Goal: Task Accomplishment & Management: Use online tool/utility

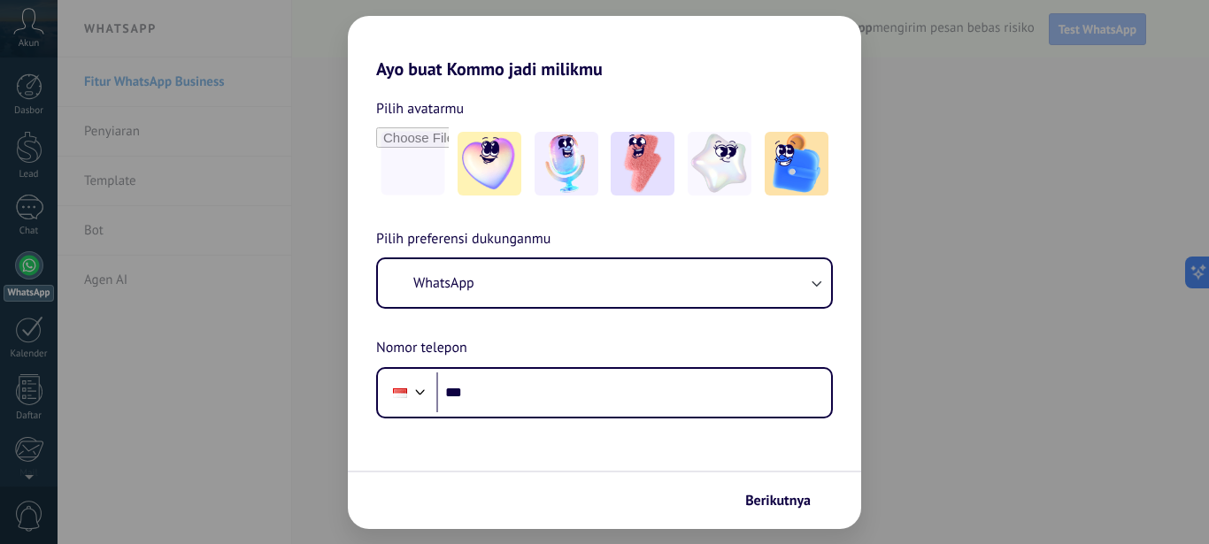
click at [617, 388] on input "***" at bounding box center [633, 393] width 395 height 41
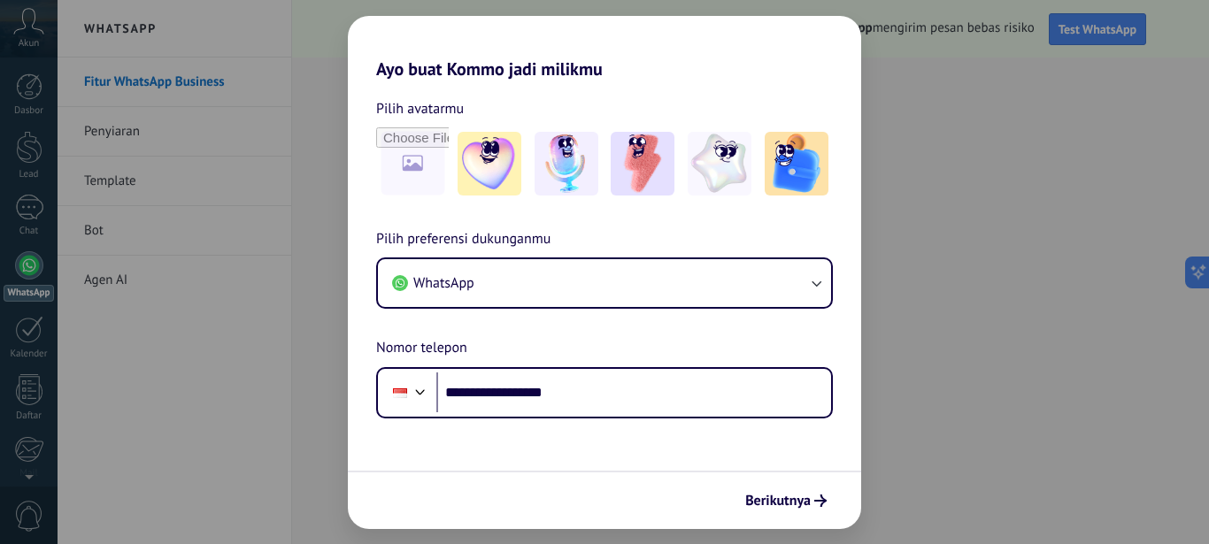
type input "**********"
click at [662, 179] on img at bounding box center [643, 164] width 64 height 64
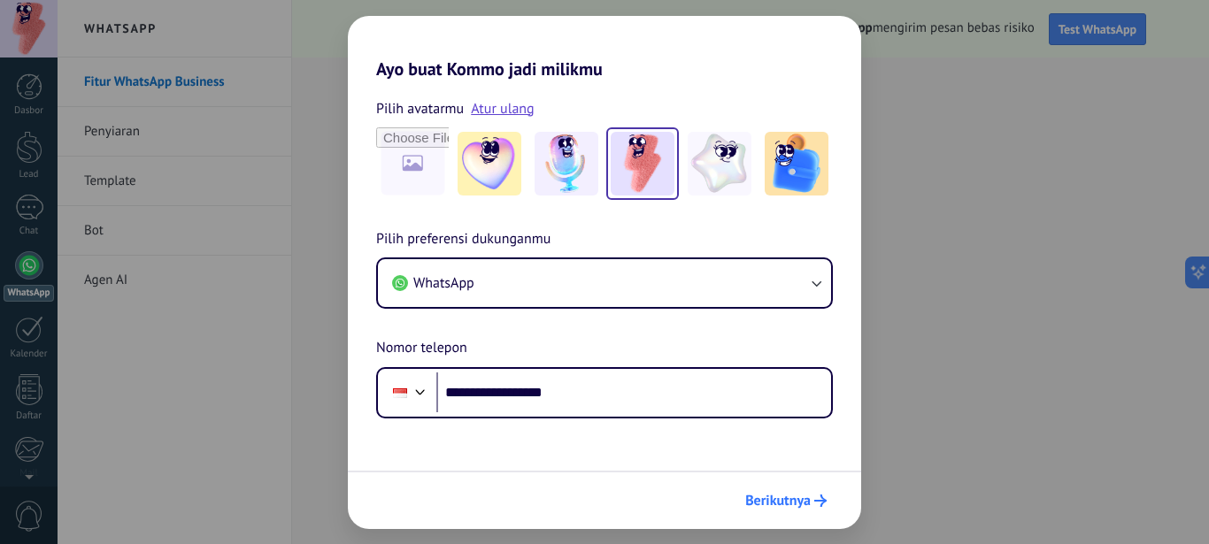
click at [781, 505] on span "Berikutnya" at bounding box center [777, 501] width 65 height 12
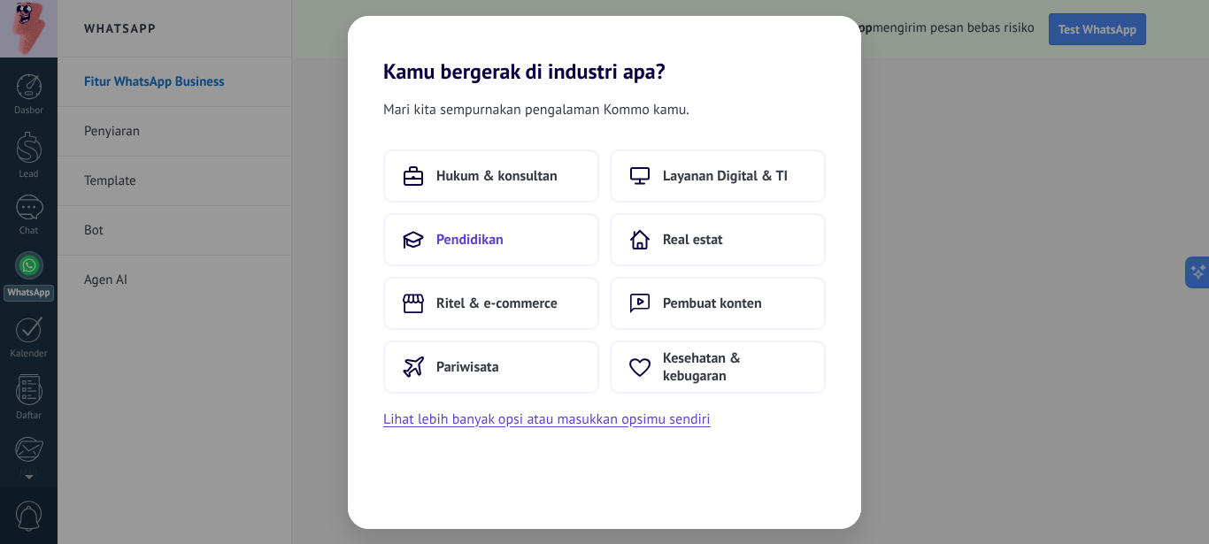
click at [555, 237] on button "Pendidikan" at bounding box center [491, 239] width 216 height 53
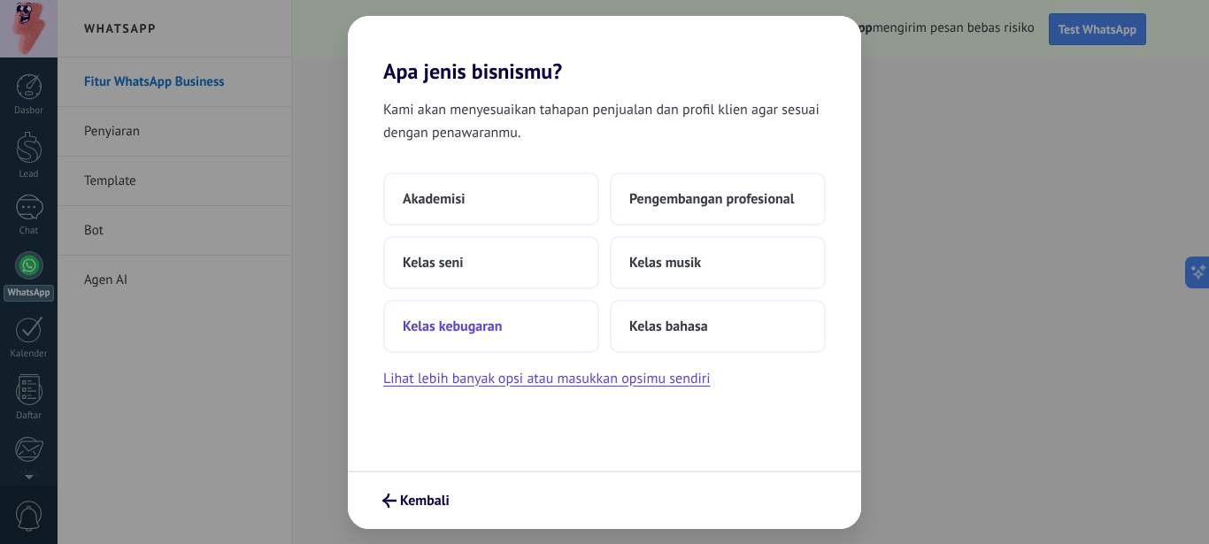
click at [557, 326] on button "Kelas kebugaran" at bounding box center [491, 326] width 216 height 53
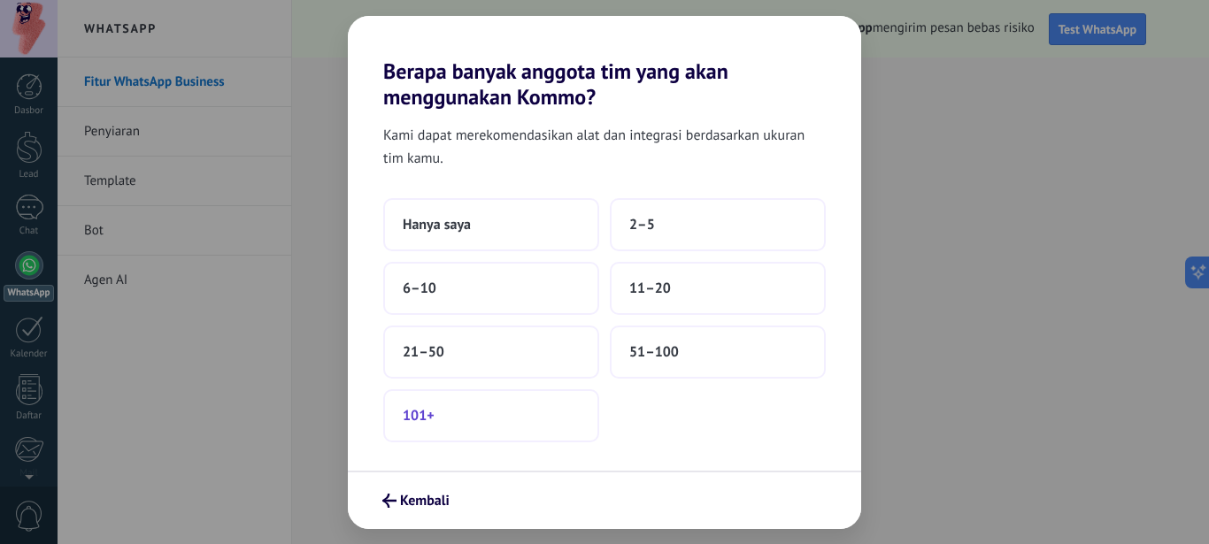
click at [564, 398] on button "101+" at bounding box center [491, 415] width 216 height 53
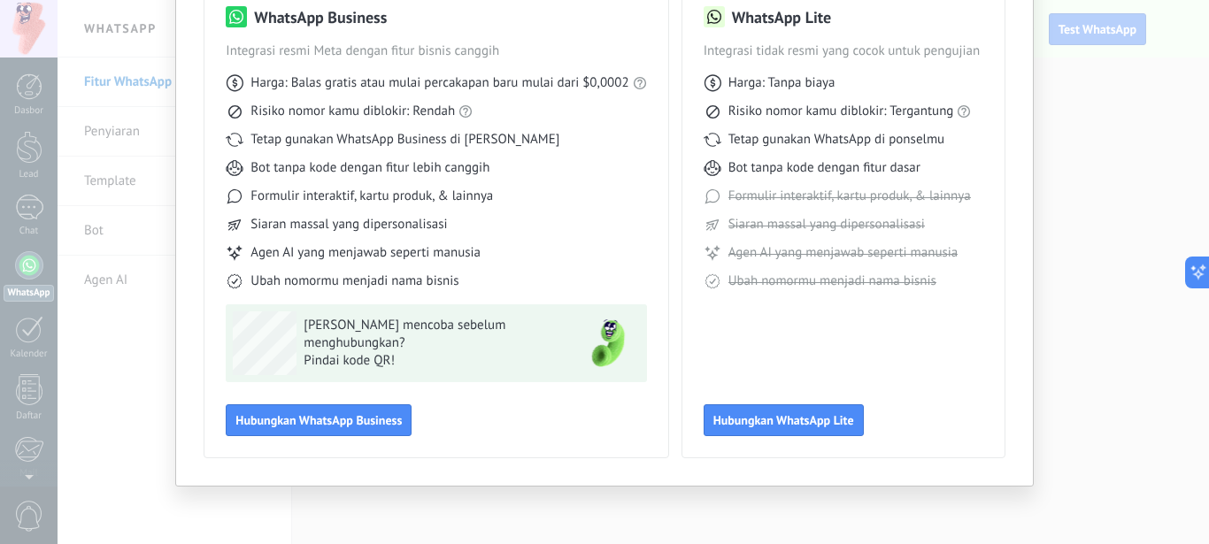
scroll to position [50, 0]
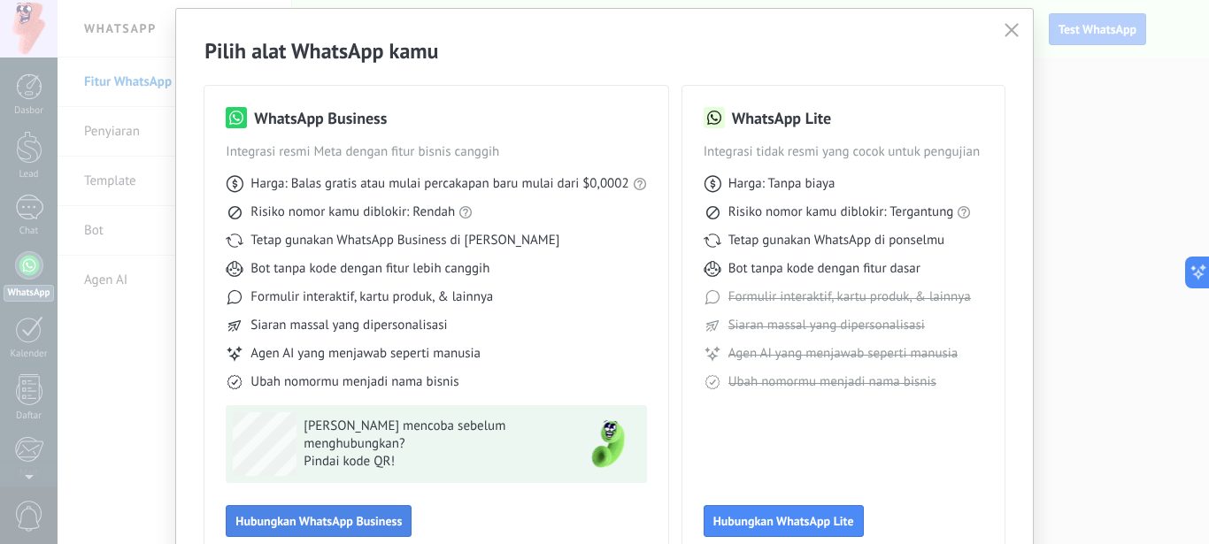
click at [353, 517] on span "Hubungkan WhatsApp Business" at bounding box center [318, 521] width 166 height 12
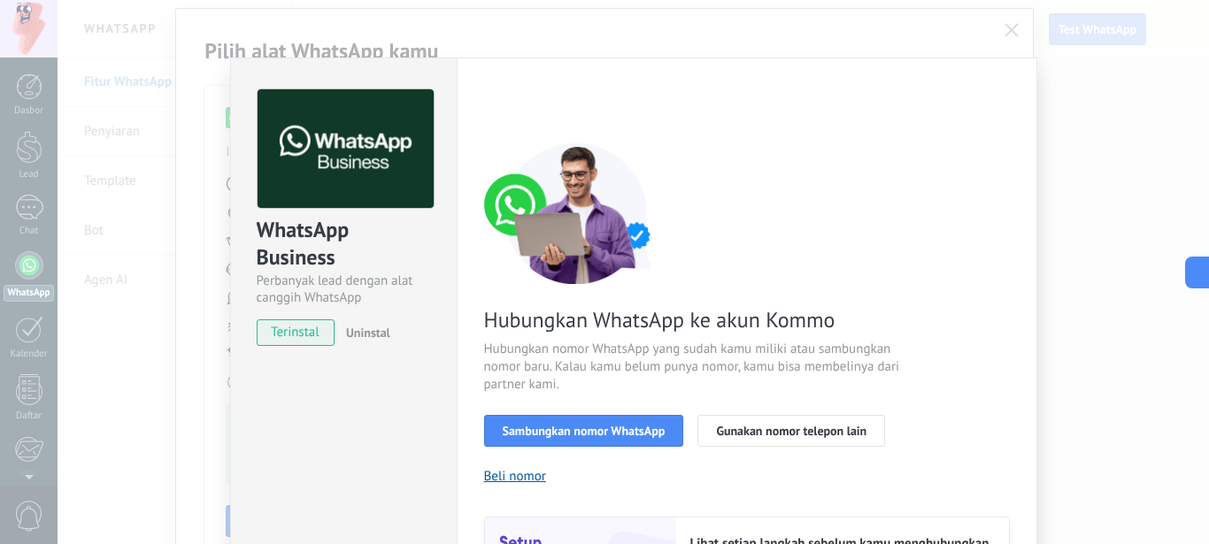
scroll to position [101, 0]
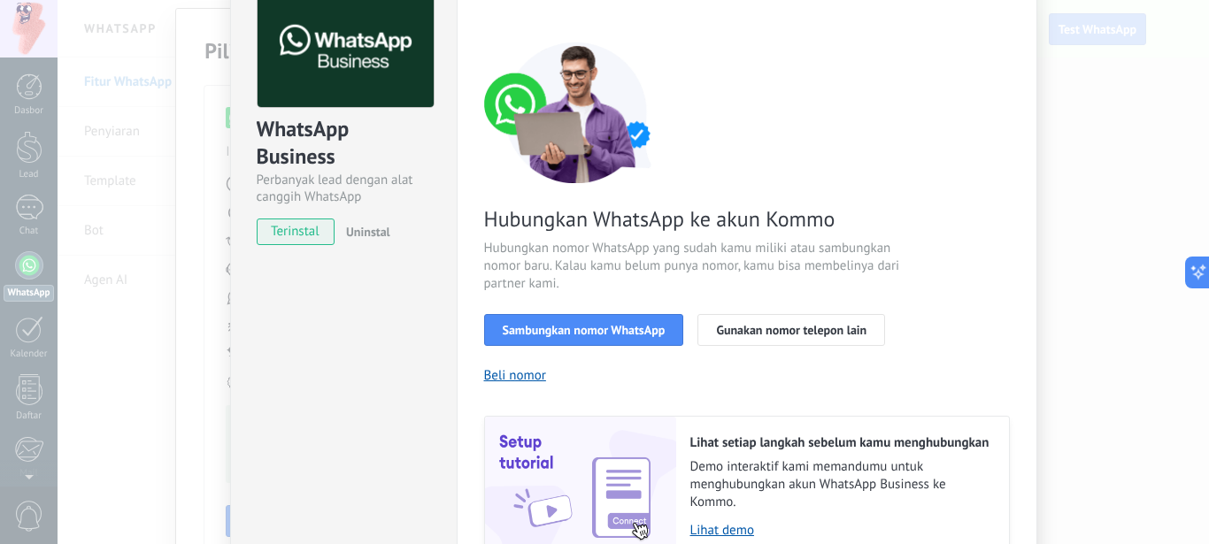
click at [296, 238] on span "terinstal" at bounding box center [296, 232] width 77 height 27
click at [523, 328] on span "Sambungkan nomor WhatsApp" at bounding box center [584, 330] width 163 height 12
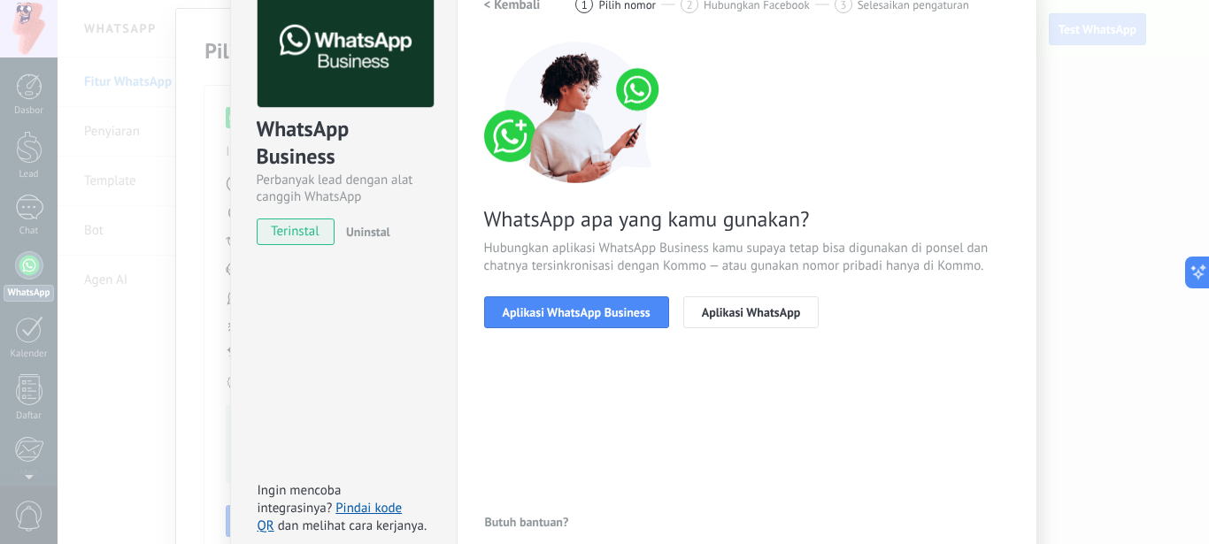
scroll to position [0, 0]
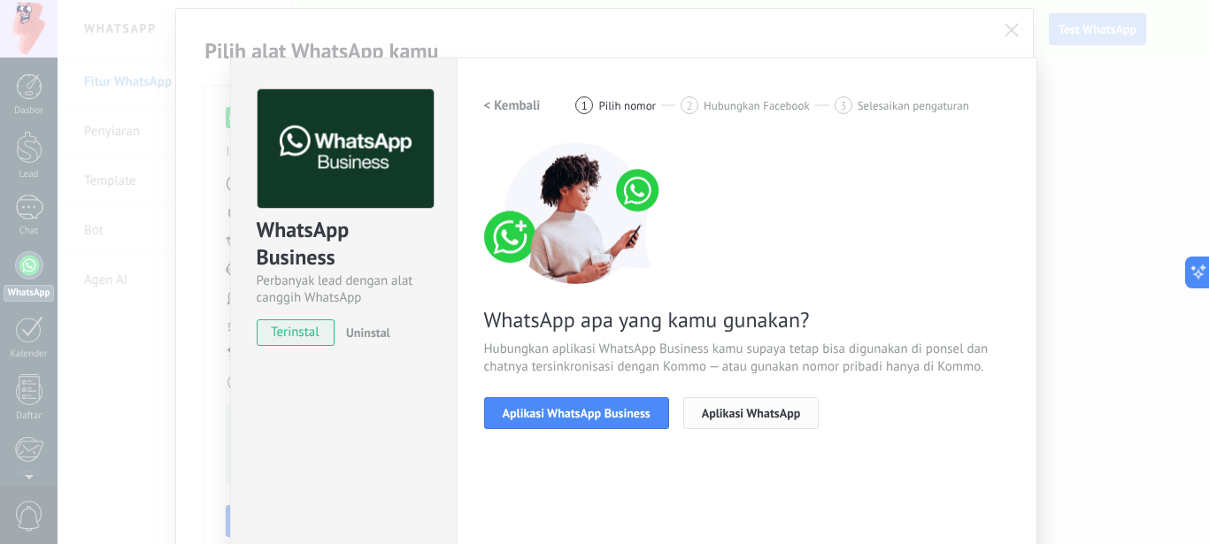
click at [710, 412] on span "Aplikasi WhatsApp" at bounding box center [751, 413] width 99 height 12
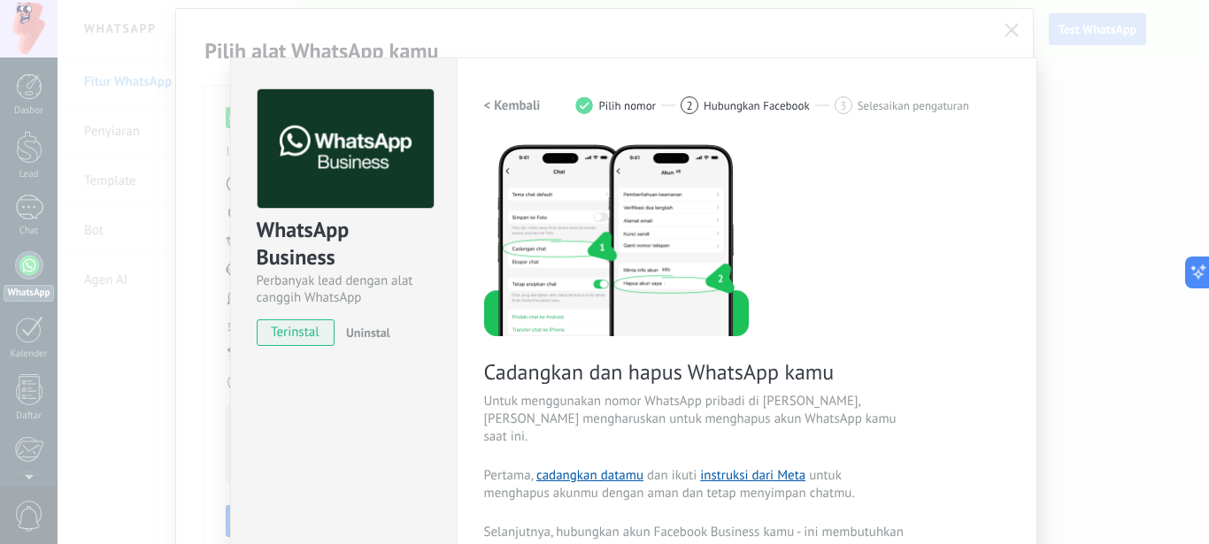
click at [973, 72] on div "Pengaturan Otorisasi This tab logs the users who have granted integration acces…" at bounding box center [747, 479] width 581 height 843
